Goal: Task Accomplishment & Management: Use online tool/utility

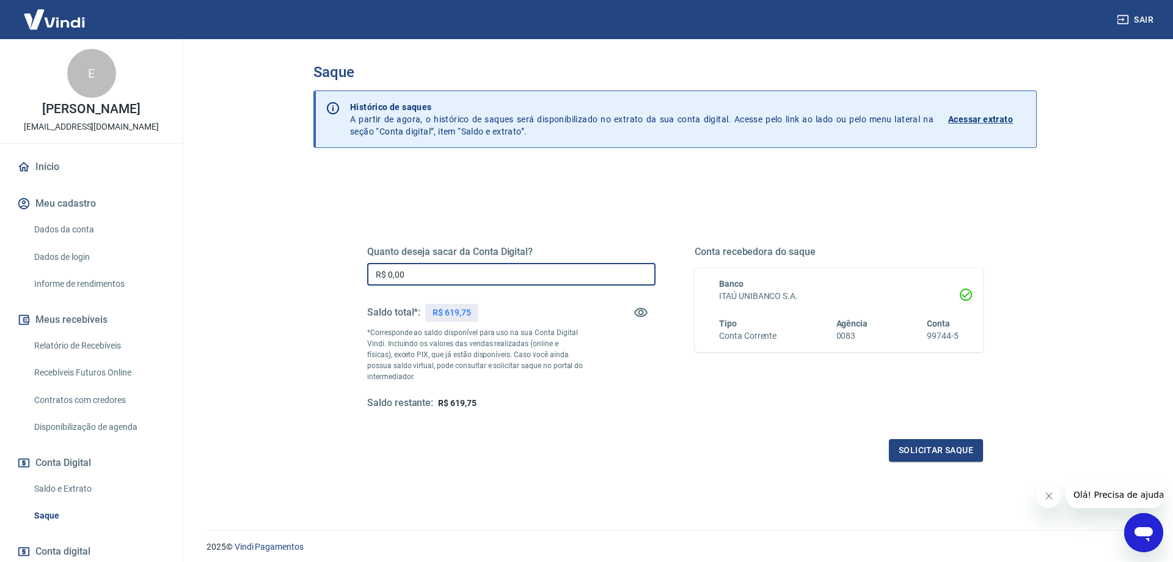
click at [566, 277] on input "R$ 0,00" at bounding box center [511, 274] width 288 height 23
type input "R$ 519,75"
click at [944, 451] on button "Solicitar saque" at bounding box center [936, 450] width 94 height 23
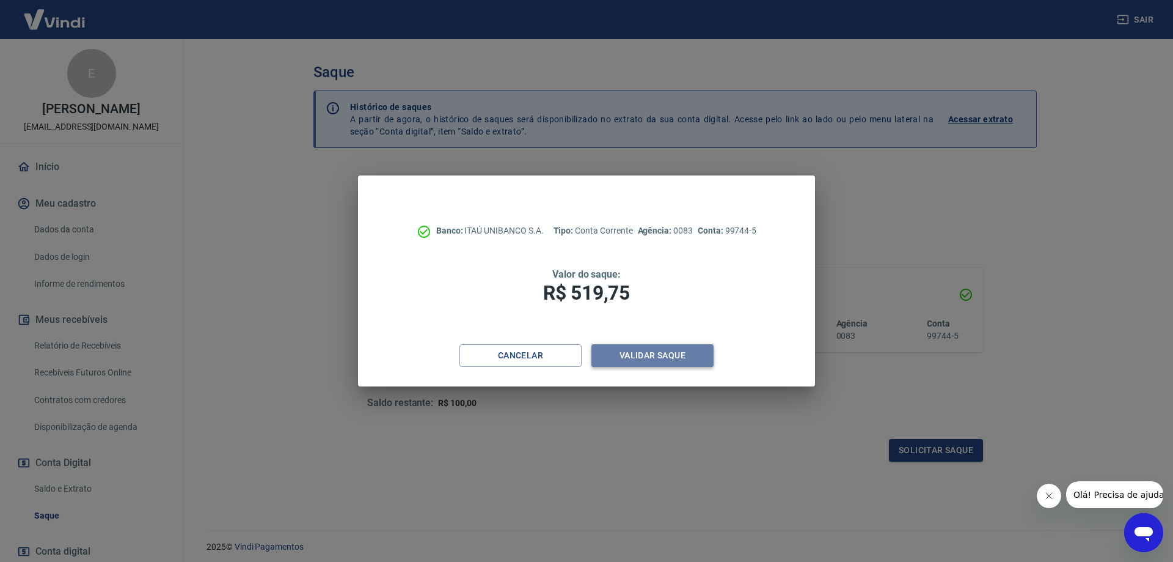
click at [637, 354] on button "Validar saque" at bounding box center [652, 355] width 122 height 23
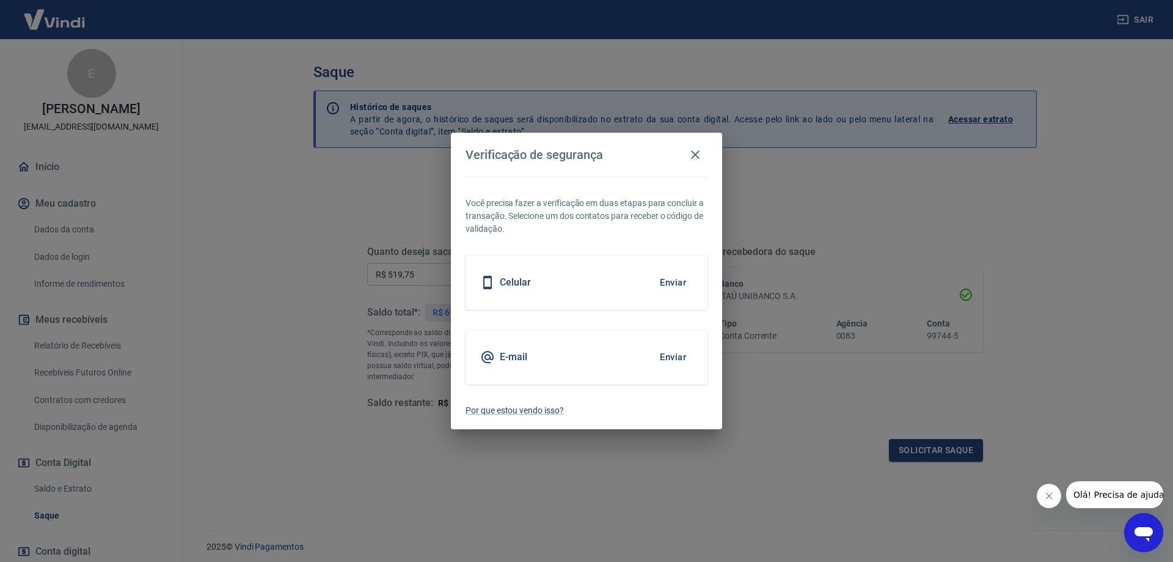
click at [678, 359] on button "Enviar" at bounding box center [673, 357] width 40 height 26
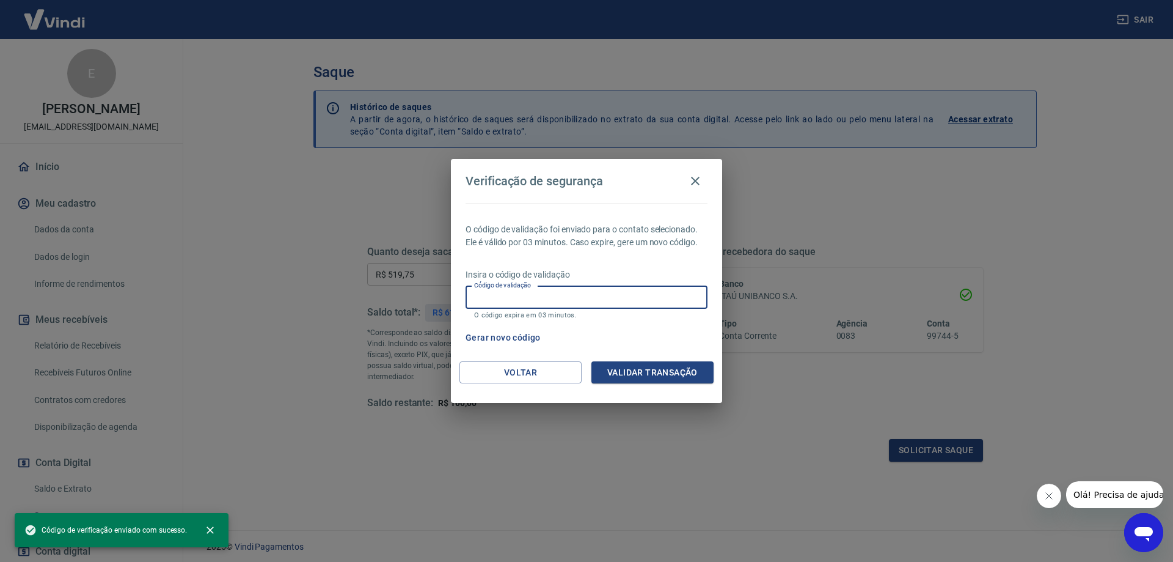
click at [599, 301] on input "Código de validação" at bounding box center [587, 297] width 242 height 23
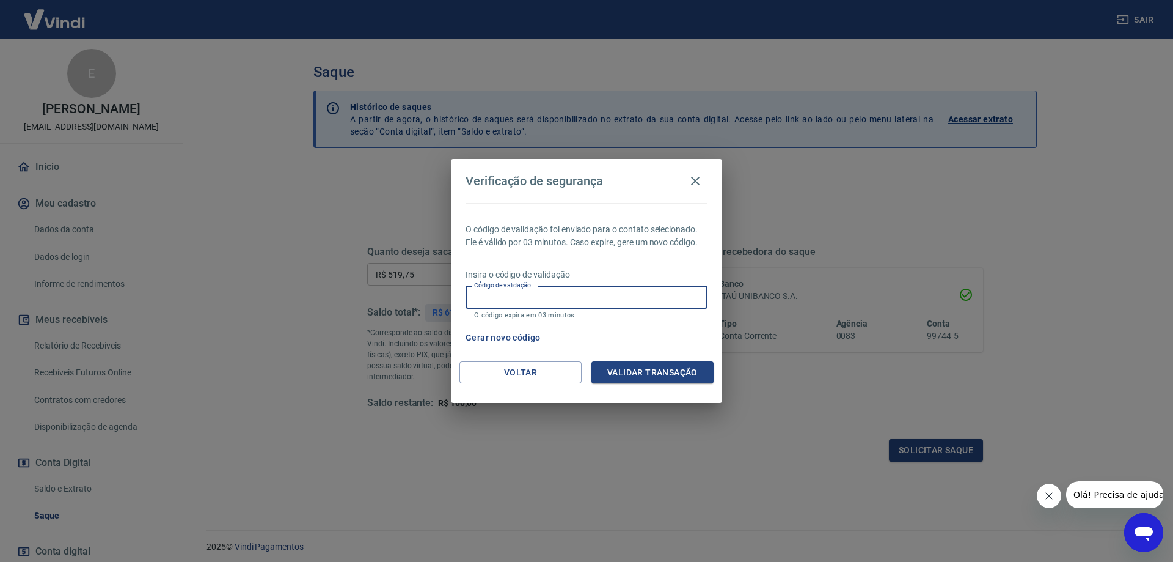
click at [601, 285] on div "Insira o código de validação Código de validação Código de validação O código e…" at bounding box center [587, 294] width 242 height 53
paste input "539992"
type input "539992"
click at [652, 370] on button "Validar transação" at bounding box center [652, 372] width 122 height 23
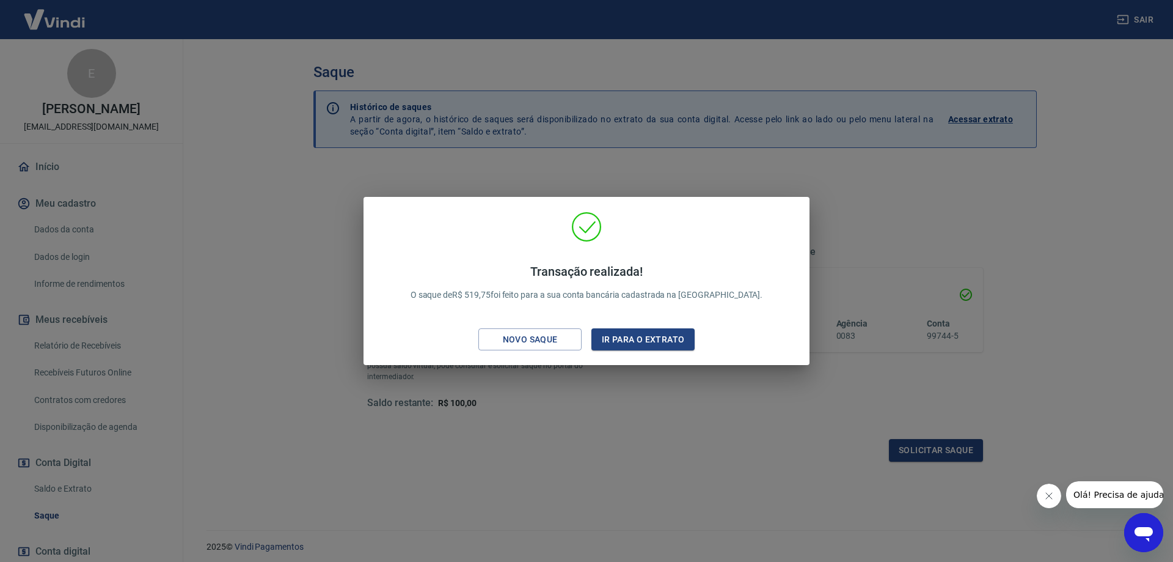
click at [652, 370] on div "Transação realizada! O saque de R$ 519,75 foi feito para a sua conta bancária c…" at bounding box center [586, 281] width 1173 height 562
